Goal: Information Seeking & Learning: Check status

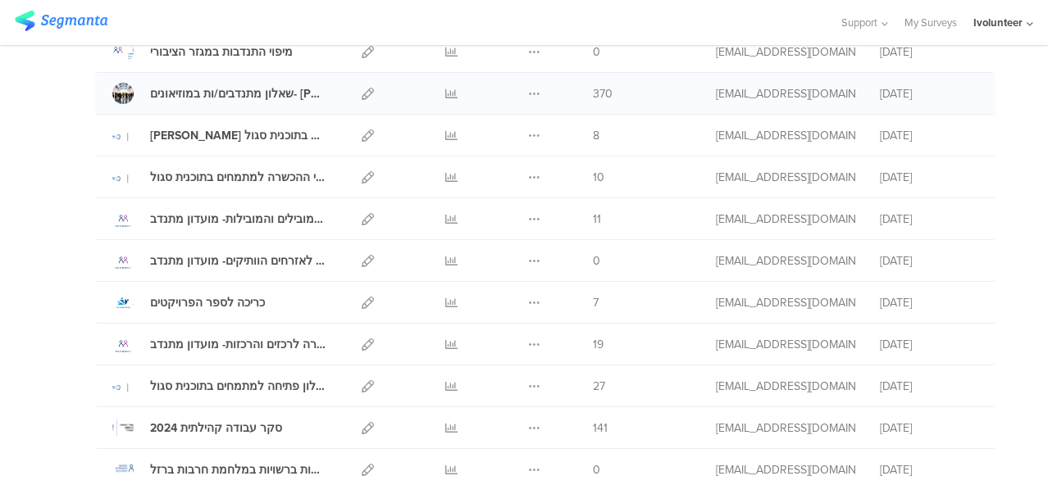
scroll to position [246, 0]
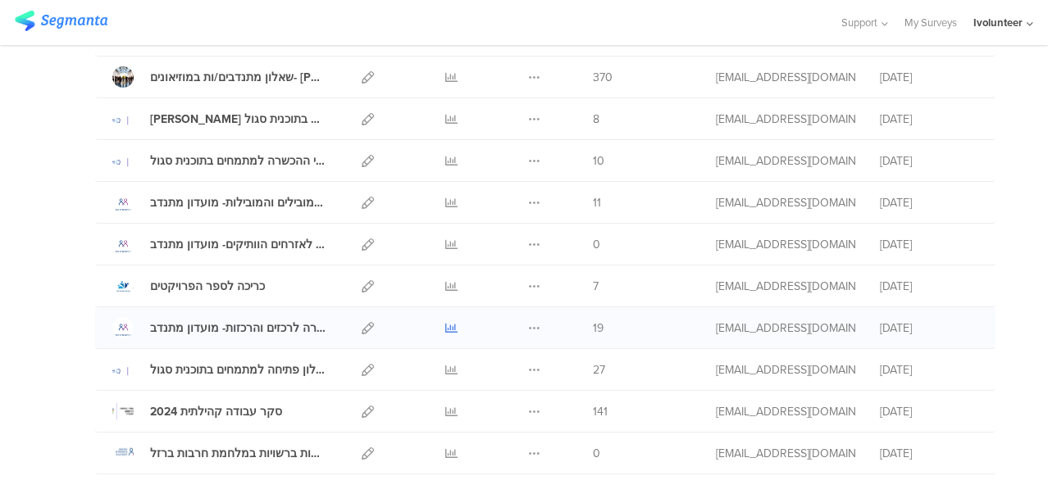
click at [445, 326] on icon at bounding box center [451, 328] width 12 height 12
click at [445, 197] on icon at bounding box center [451, 203] width 12 height 12
